Goal: Task Accomplishment & Management: Use online tool/utility

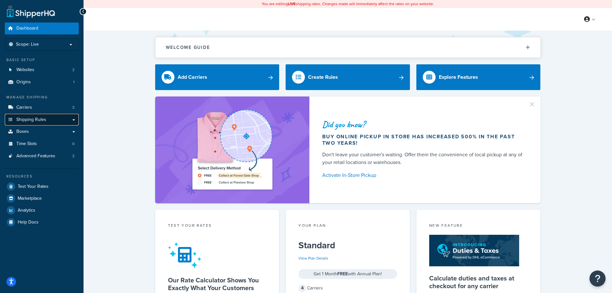
click at [29, 121] on span "Shipping Rules" at bounding box center [31, 119] width 30 height 5
click at [29, 135] on link "Boxes" at bounding box center [42, 132] width 74 height 12
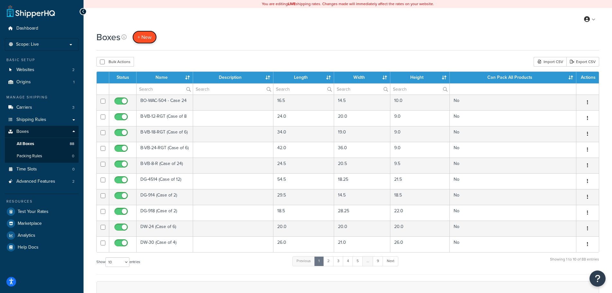
click at [147, 39] on span "+ New" at bounding box center [145, 36] width 14 height 7
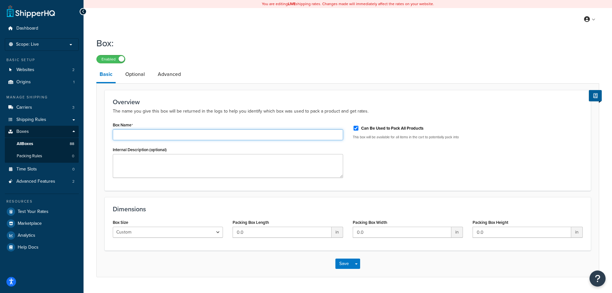
click at [182, 135] on input "Box Name" at bounding box center [228, 134] width 230 height 11
type input "Timer - Case of 60"
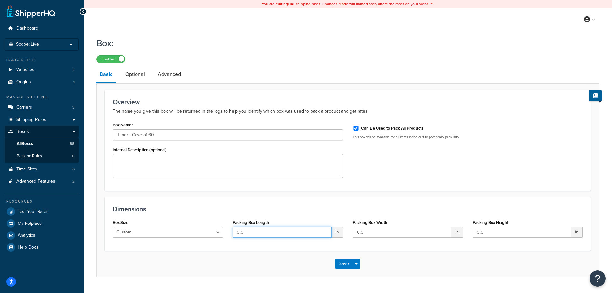
drag, startPoint x: 264, startPoint y: 233, endPoint x: 230, endPoint y: 232, distance: 33.4
click at [226, 234] on div "Box Size Custom USPS Small Flat Box USPS Medium Flat Box USPS Large Flat Box US…" at bounding box center [348, 229] width 480 height 25
type input "22"
type input "12"
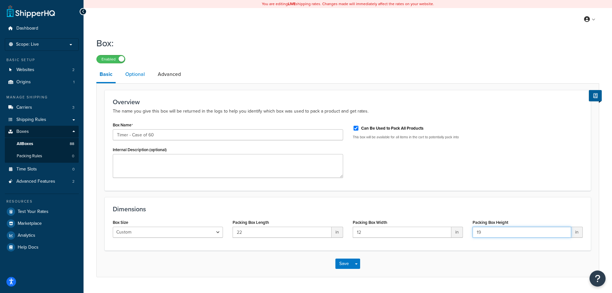
type input "19"
click at [135, 73] on link "Optional" at bounding box center [135, 74] width 26 height 15
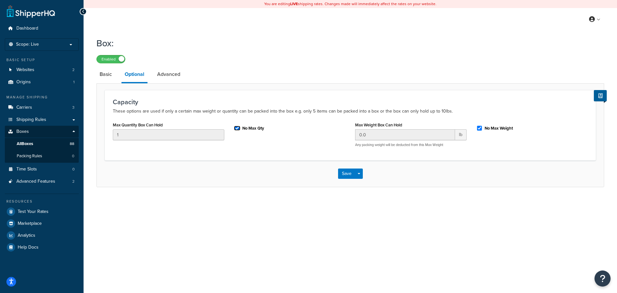
click at [237, 128] on input "No Max Qty" at bounding box center [237, 128] width 6 height 5
checkbox input "false"
drag, startPoint x: 129, startPoint y: 136, endPoint x: 56, endPoint y: 134, distance: 73.9
click at [60, 135] on div "Dashboard Scope: Live Basic Setup Websites 2 Origins 1 Manage Shipping Carriers…" at bounding box center [308, 146] width 617 height 293
type input "60"
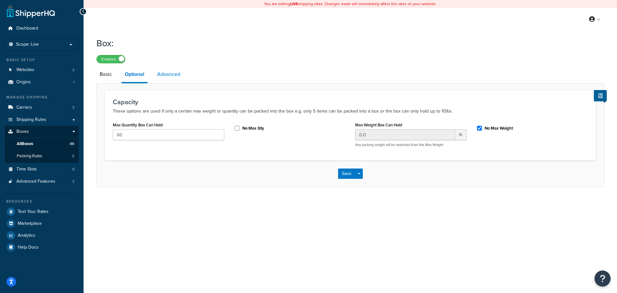
click at [172, 73] on link "Advanced" at bounding box center [169, 74] width 30 height 15
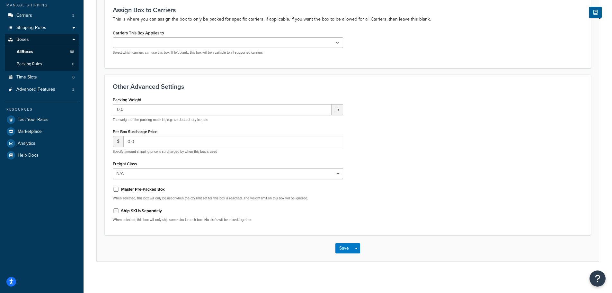
scroll to position [93, 0]
click at [115, 190] on input "Master Pre-Packed Box" at bounding box center [116, 188] width 6 height 5
checkbox input "true"
click at [345, 248] on button "Save" at bounding box center [343, 247] width 17 height 10
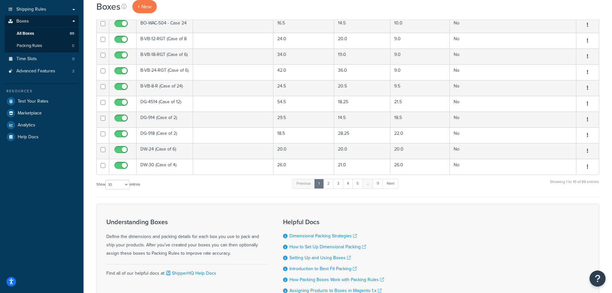
scroll to position [161, 0]
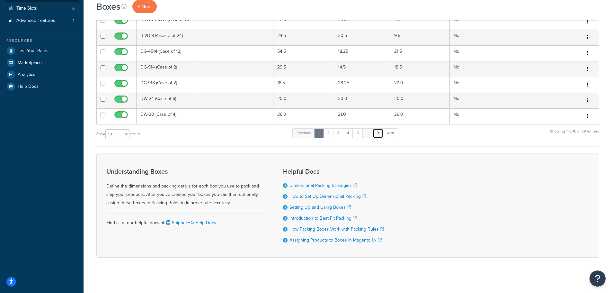
click at [378, 133] on link "9" at bounding box center [378, 133] width 11 height 10
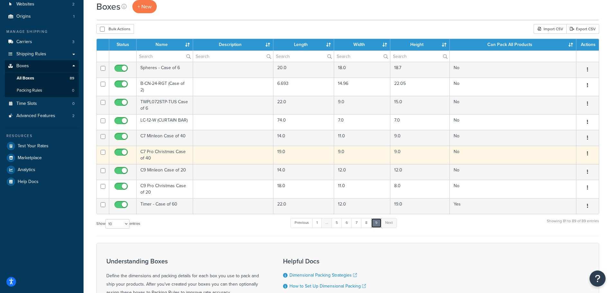
scroll to position [62, 0]
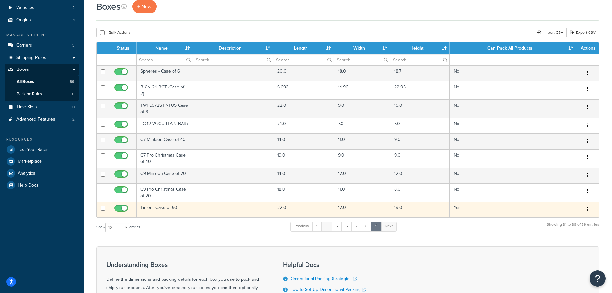
click at [588, 207] on button "button" at bounding box center [587, 209] width 9 height 10
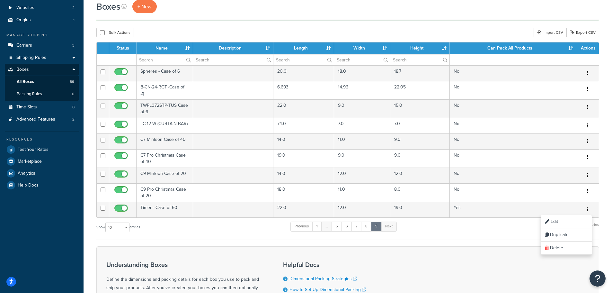
click at [172, 235] on div "Show 10 15 25 50 100 1000 entries Previous 1 … 5 6 7 8 9 Next Showing 81 to 89 …" at bounding box center [347, 230] width 503 height 19
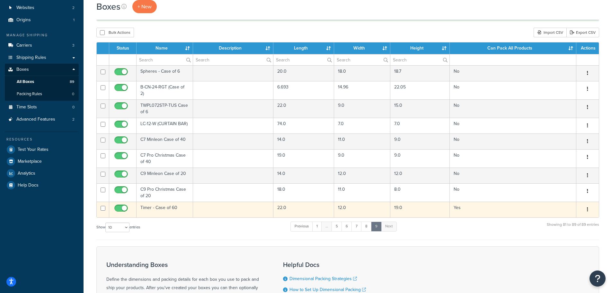
click at [587, 211] on button "button" at bounding box center [587, 209] width 9 height 10
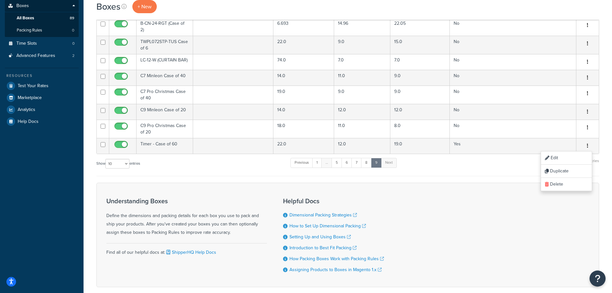
scroll to position [126, 0]
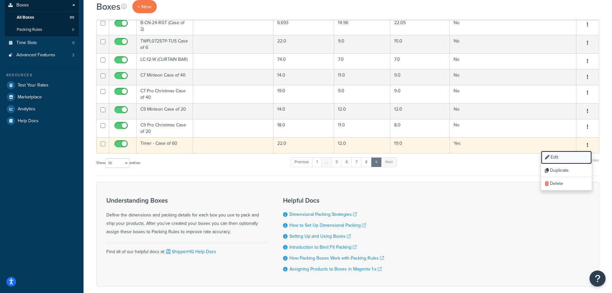
click at [556, 157] on link "Edit" at bounding box center [566, 157] width 51 height 13
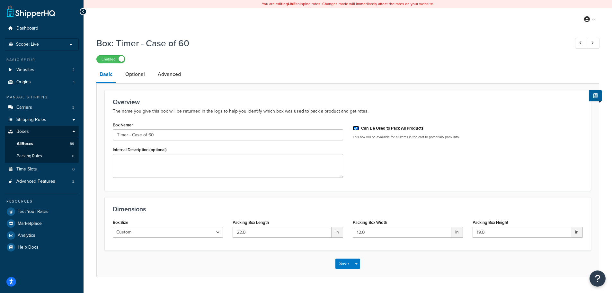
click at [356, 128] on input "Can Be Used to Pack All Products" at bounding box center [356, 128] width 6 height 5
click at [358, 128] on input "Can Be Used to Pack All Products" at bounding box center [356, 128] width 6 height 5
checkbox input "true"
click at [143, 72] on link "Optional" at bounding box center [135, 74] width 26 height 15
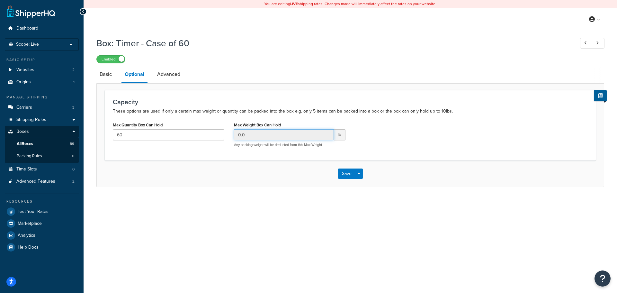
click at [254, 136] on input "0.0" at bounding box center [284, 134] width 100 height 11
click at [341, 133] on span "lb" at bounding box center [340, 134] width 12 height 11
click at [271, 135] on input "0.0" at bounding box center [284, 134] width 100 height 11
click at [240, 135] on input "0.0" at bounding box center [284, 134] width 100 height 11
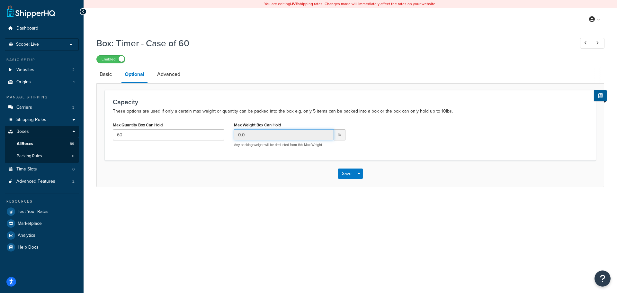
click at [240, 135] on input "0.0" at bounding box center [284, 134] width 100 height 11
click at [106, 76] on link "Basic" at bounding box center [105, 74] width 19 height 15
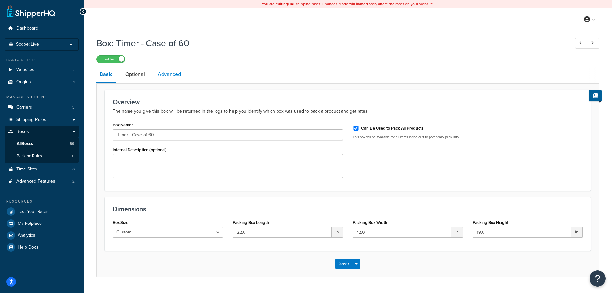
click at [168, 69] on link "Advanced" at bounding box center [170, 74] width 30 height 15
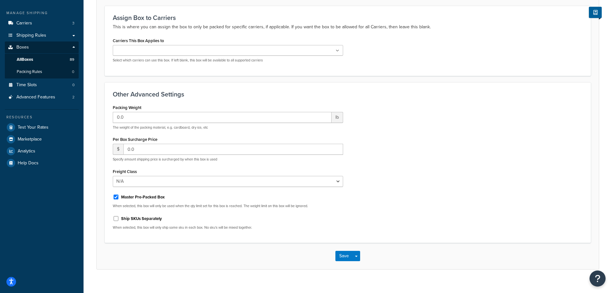
scroll to position [93, 0]
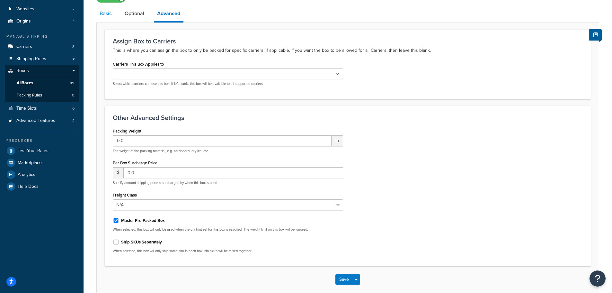
click at [101, 17] on link "Basic" at bounding box center [105, 13] width 19 height 15
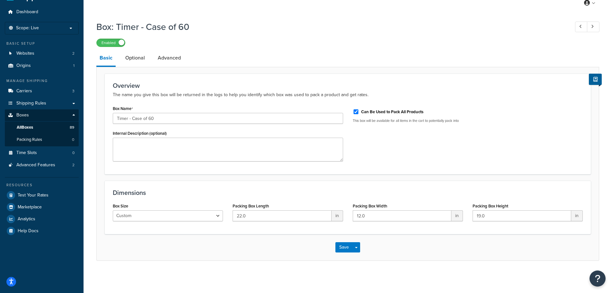
scroll to position [16, 0]
click at [116, 33] on div "Box: Timer - Case of 60 Enabled" at bounding box center [347, 32] width 503 height 30
click at [116, 40] on label "Enabled" at bounding box center [111, 43] width 28 height 8
click at [345, 244] on button "Save" at bounding box center [343, 247] width 17 height 10
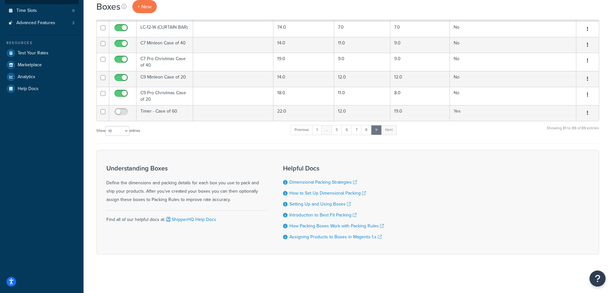
scroll to position [30, 0]
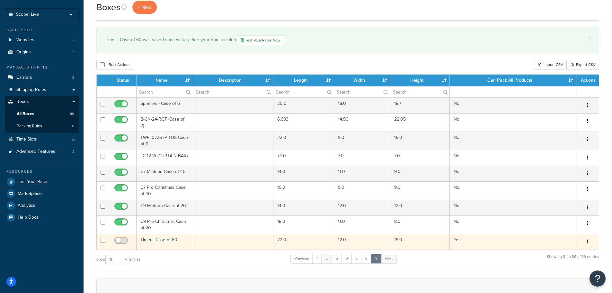
click at [115, 239] on input "checkbox" at bounding box center [122, 242] width 18 height 8
checkbox input "true"
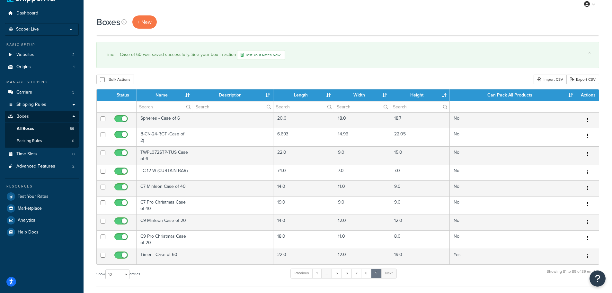
scroll to position [0, 0]
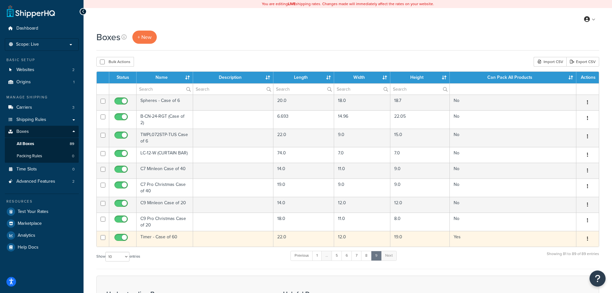
click at [588, 238] on button "button" at bounding box center [587, 239] width 9 height 10
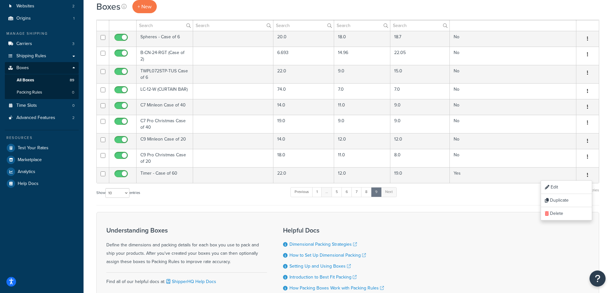
scroll to position [64, 0]
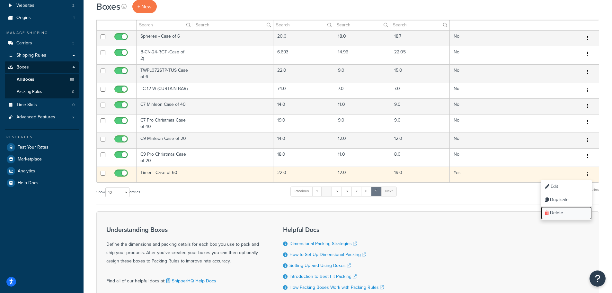
click at [558, 215] on link "Delete" at bounding box center [566, 212] width 51 height 13
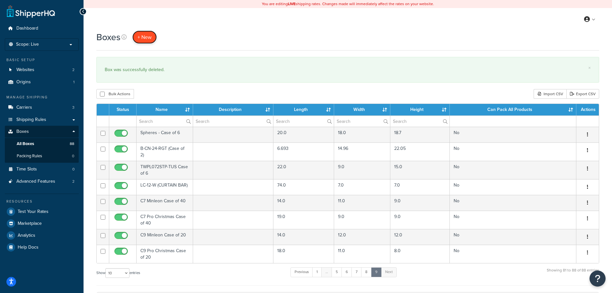
click at [144, 33] on span "+ New" at bounding box center [145, 36] width 14 height 7
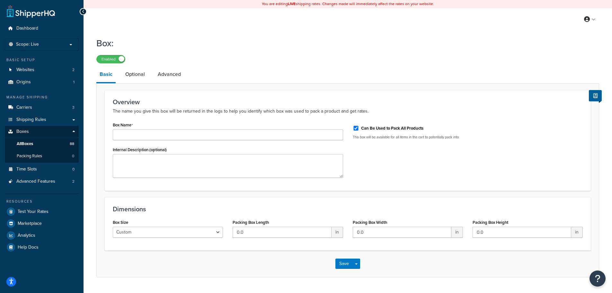
click at [85, 11] on div at bounding box center [83, 11] width 7 height 7
click at [37, 143] on link "All Boxes 88" at bounding box center [42, 144] width 74 height 12
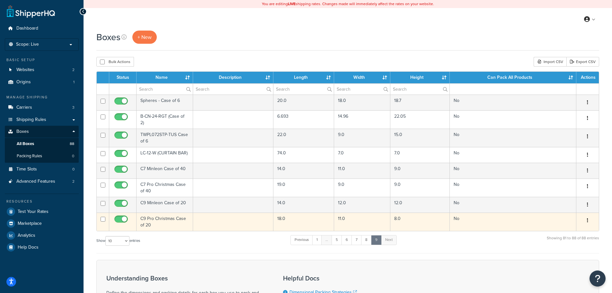
click at [588, 222] on button "button" at bounding box center [587, 220] width 9 height 10
click at [567, 244] on link "Duplicate" at bounding box center [566, 245] width 51 height 13
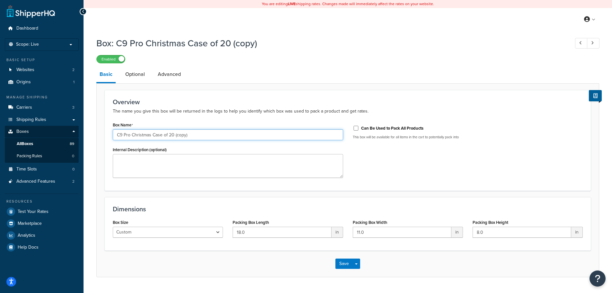
drag, startPoint x: 209, startPoint y: 134, endPoint x: 42, endPoint y: 133, distance: 166.4
click at [50, 133] on div "Dashboard Scope: Live Basic Setup Websites 2 Origins 1 Manage Shipping Carriers…" at bounding box center [306, 154] width 612 height 309
type input "Timer - Case of 60"
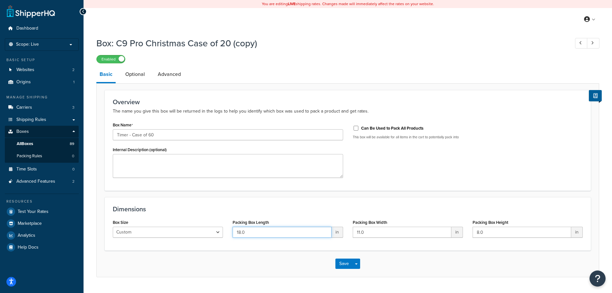
drag, startPoint x: 253, startPoint y: 232, endPoint x: 216, endPoint y: 226, distance: 38.0
click at [219, 228] on div "Box Size Custom USPS Small Flat Box USPS Medium Flat Box USPS Large Flat Box US…" at bounding box center [348, 229] width 480 height 25
click at [252, 231] on input "18.0" at bounding box center [282, 231] width 99 height 11
type input "23"
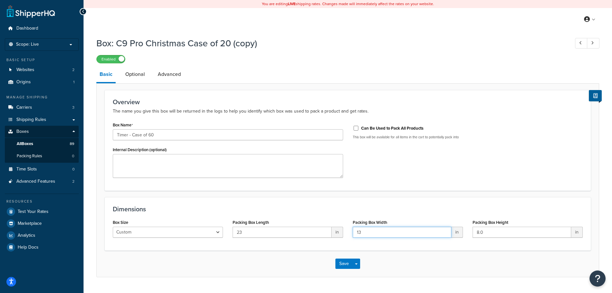
type input "13"
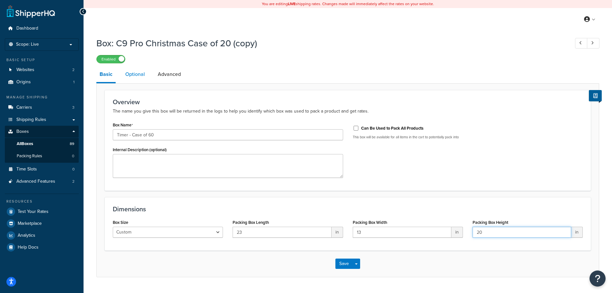
type input "20"
click at [137, 79] on link "Optional" at bounding box center [135, 74] width 26 height 15
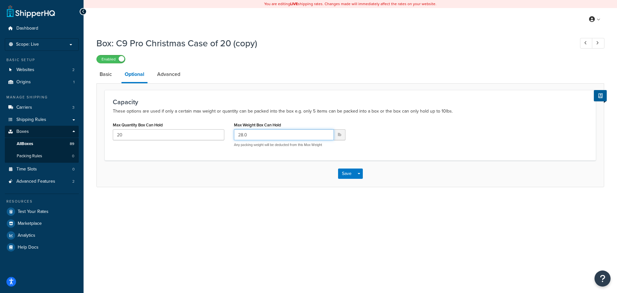
drag, startPoint x: 253, startPoint y: 135, endPoint x: 217, endPoint y: 137, distance: 36.0
click at [219, 136] on div "Max Quantity Box Can Hold 20 Max Weight Box Can Hold 28.0 lb Any packing weight…" at bounding box center [350, 136] width 484 height 32
type input "60"
drag, startPoint x: 151, startPoint y: 134, endPoint x: 89, endPoint y: 137, distance: 61.4
click at [89, 137] on div "Box: C9 Pro Christmas Case of 20 (copy) Enabled Basic Optional Advanced Capacit…" at bounding box center [350, 118] width 533 height 169
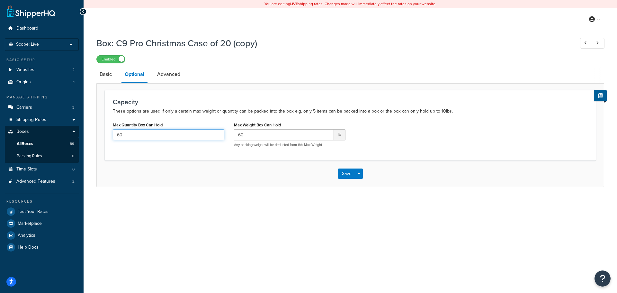
type input "60"
click at [419, 134] on div "Max Quantity Box Can Hold 60 Max Weight Box Can Hold 60 lb Any packing weight w…" at bounding box center [350, 136] width 484 height 32
click at [167, 76] on link "Advanced" at bounding box center [169, 74] width 30 height 15
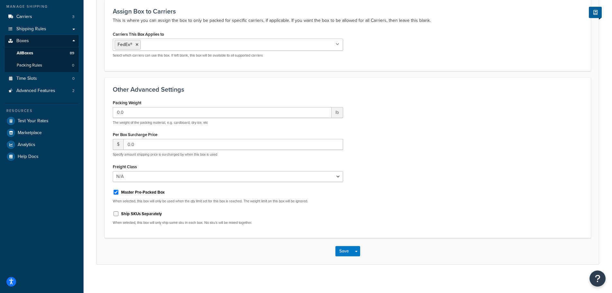
scroll to position [94, 0]
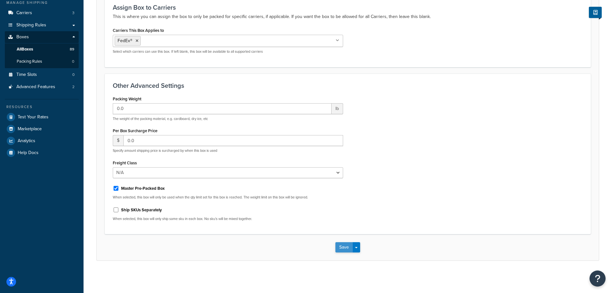
click at [345, 245] on button "Save" at bounding box center [343, 247] width 17 height 10
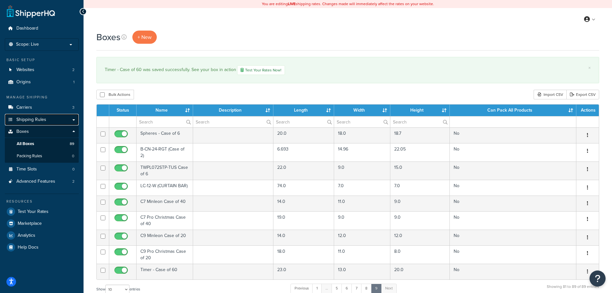
click at [33, 120] on span "Shipping Rules" at bounding box center [31, 119] width 30 height 5
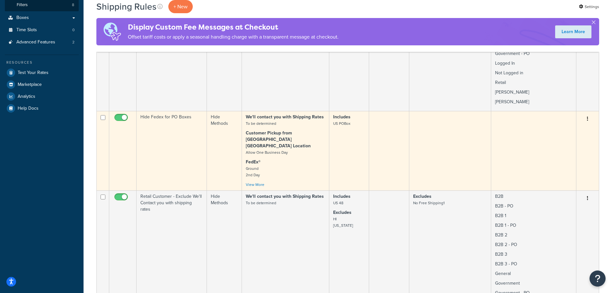
scroll to position [193, 0]
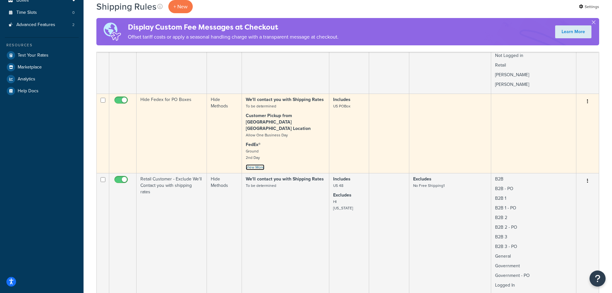
click at [257, 164] on link "View More" at bounding box center [255, 167] width 19 height 6
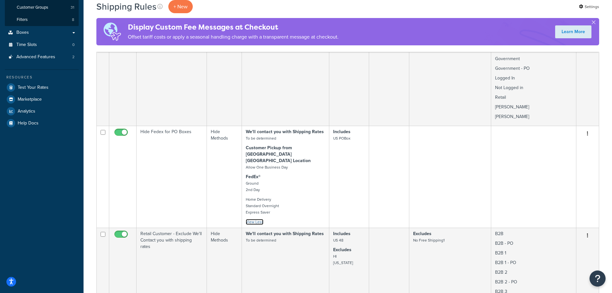
scroll to position [64, 0]
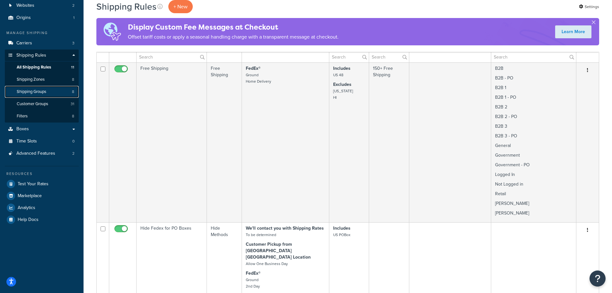
click at [30, 93] on span "Shipping Groups" at bounding box center [32, 91] width 30 height 5
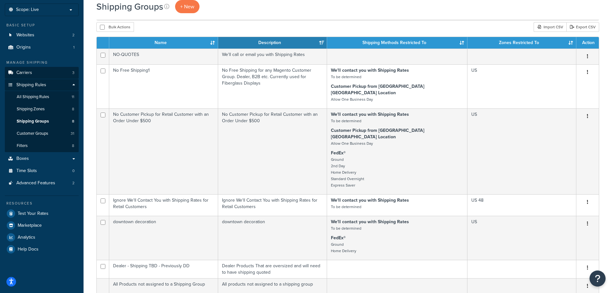
scroll to position [32, 0]
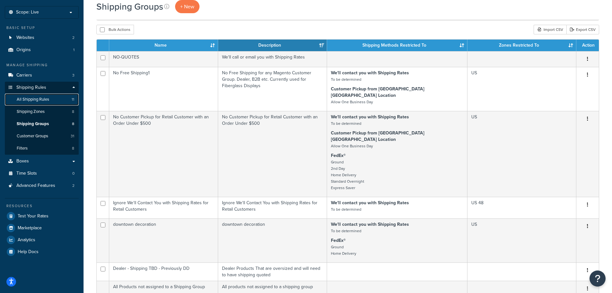
click at [30, 101] on span "All Shipping Rules" at bounding box center [33, 99] width 32 height 5
